Goal: Information Seeking & Learning: Learn about a topic

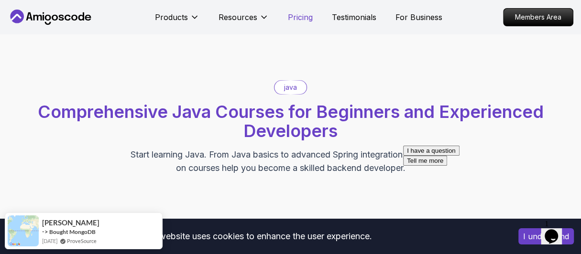
click at [290, 11] on p "Pricing" at bounding box center [300, 16] width 25 height 11
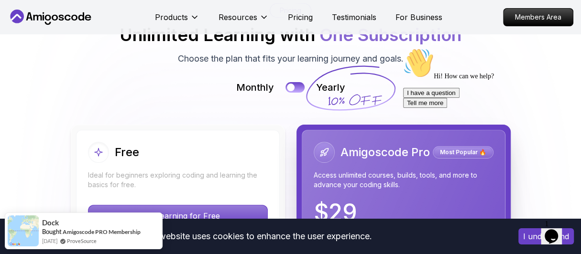
scroll to position [2052, 0]
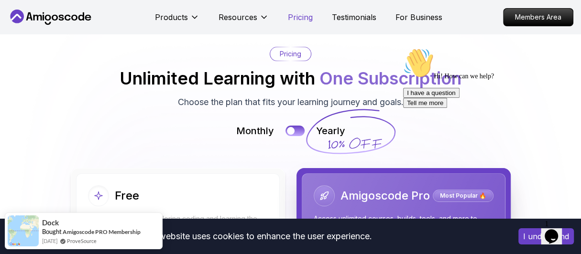
click at [306, 16] on p "Pricing" at bounding box center [300, 16] width 25 height 11
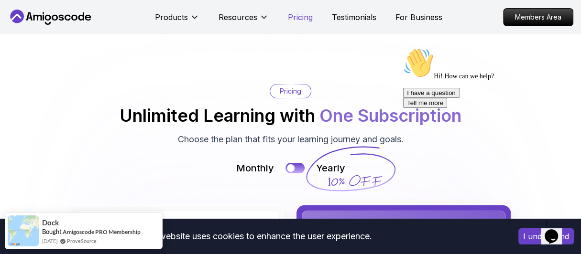
scroll to position [1994, 0]
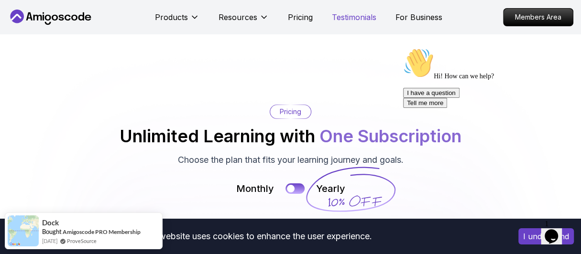
click at [348, 14] on p "Testimonials" at bounding box center [354, 16] width 44 height 11
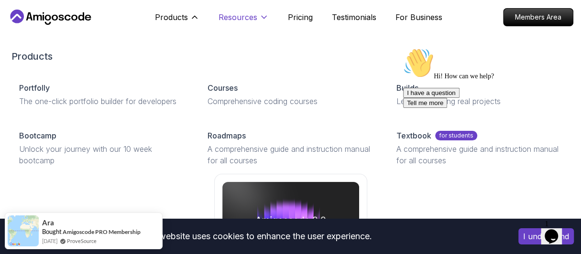
click at [236, 19] on p "Resources" at bounding box center [238, 16] width 39 height 11
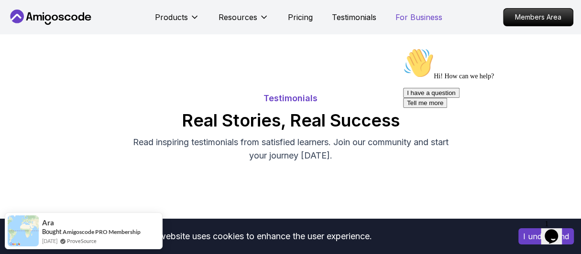
click at [407, 17] on p "For Business" at bounding box center [419, 16] width 47 height 11
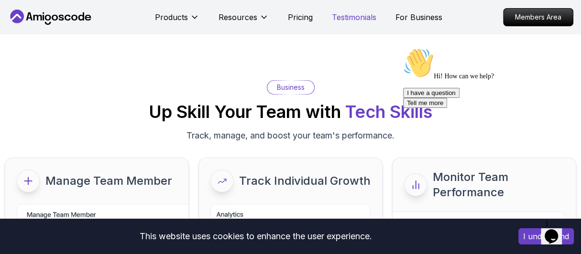
click at [362, 18] on p "Testimonials" at bounding box center [354, 16] width 44 height 11
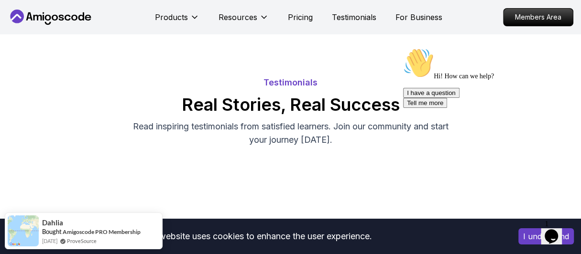
scroll to position [8, 0]
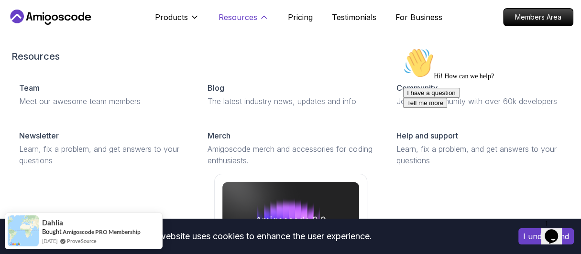
click at [228, 21] on p "Resources" at bounding box center [238, 16] width 39 height 11
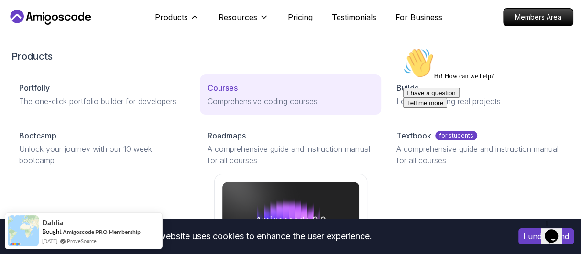
click at [230, 96] on p "Comprehensive coding courses" at bounding box center [290, 101] width 165 height 11
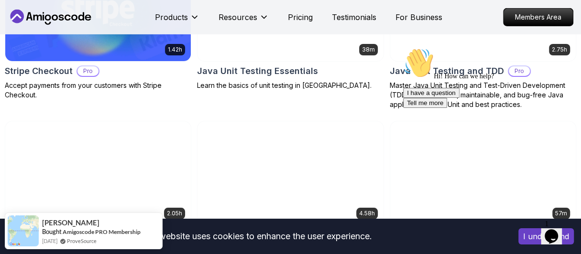
scroll to position [1776, 0]
